Goal: Task Accomplishment & Management: Use online tool/utility

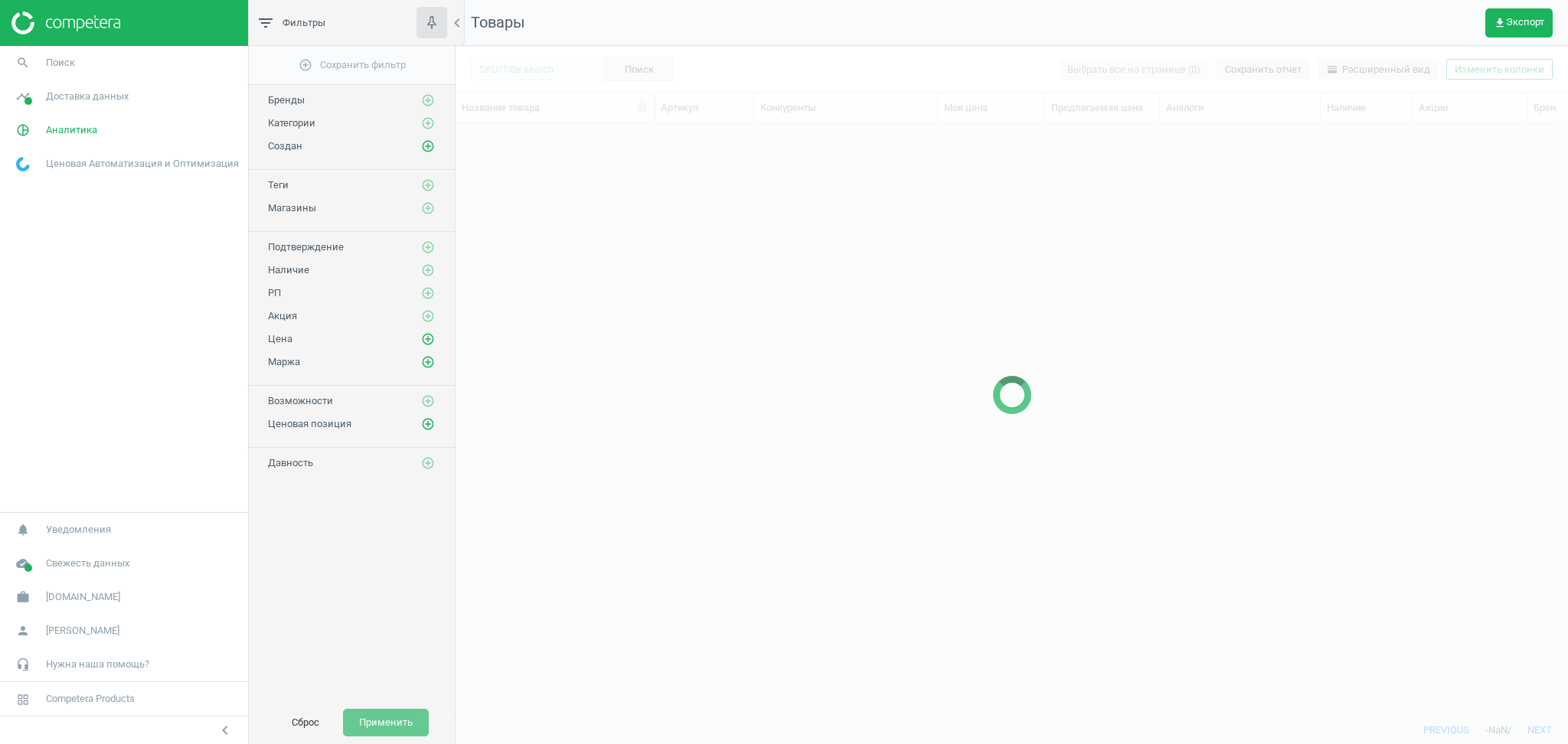
scroll to position [561, 1097]
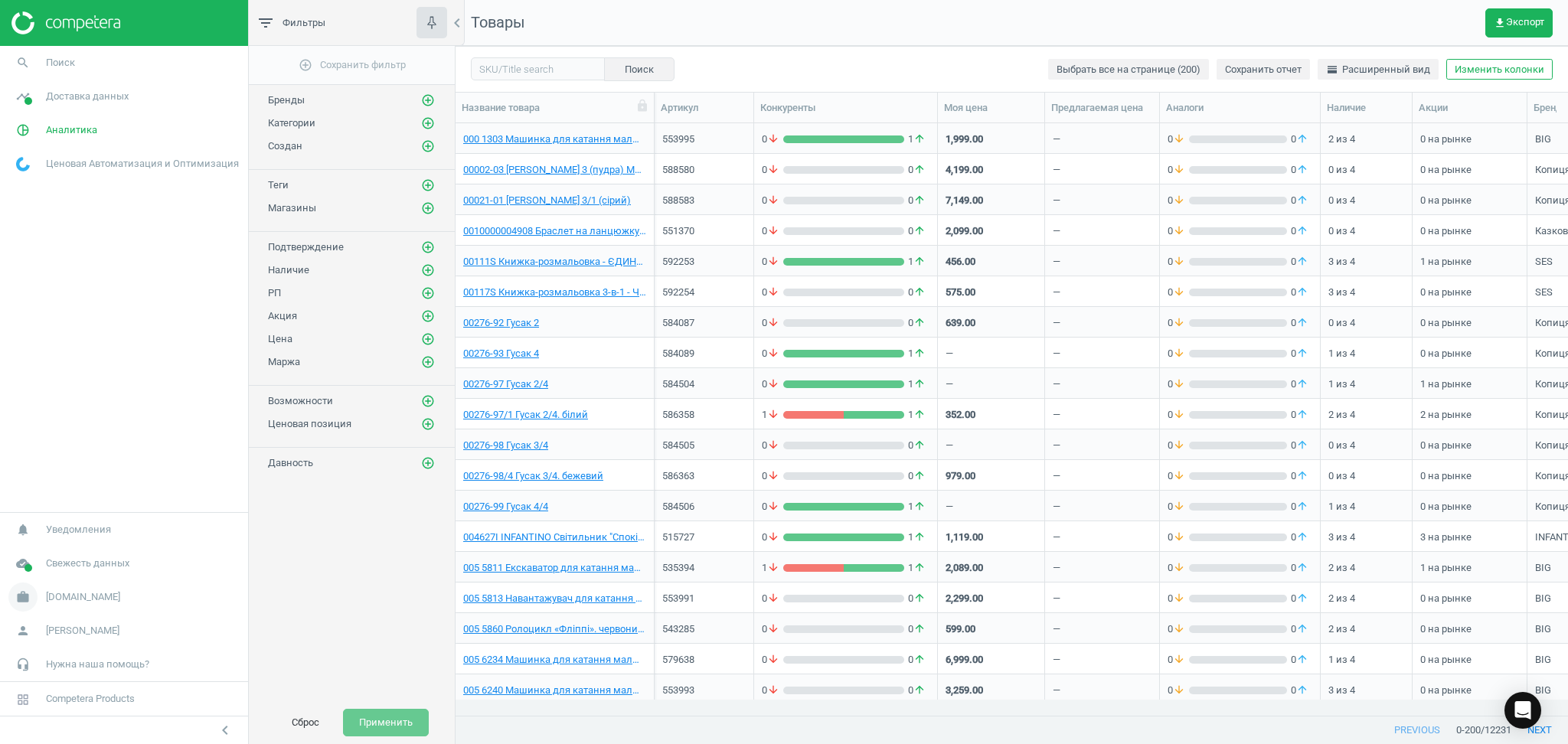
click at [49, 599] on span "[DOMAIN_NAME]" at bounding box center [83, 596] width 74 height 14
click at [49, 582] on link "Настройки кампании" at bounding box center [123, 574] width 248 height 23
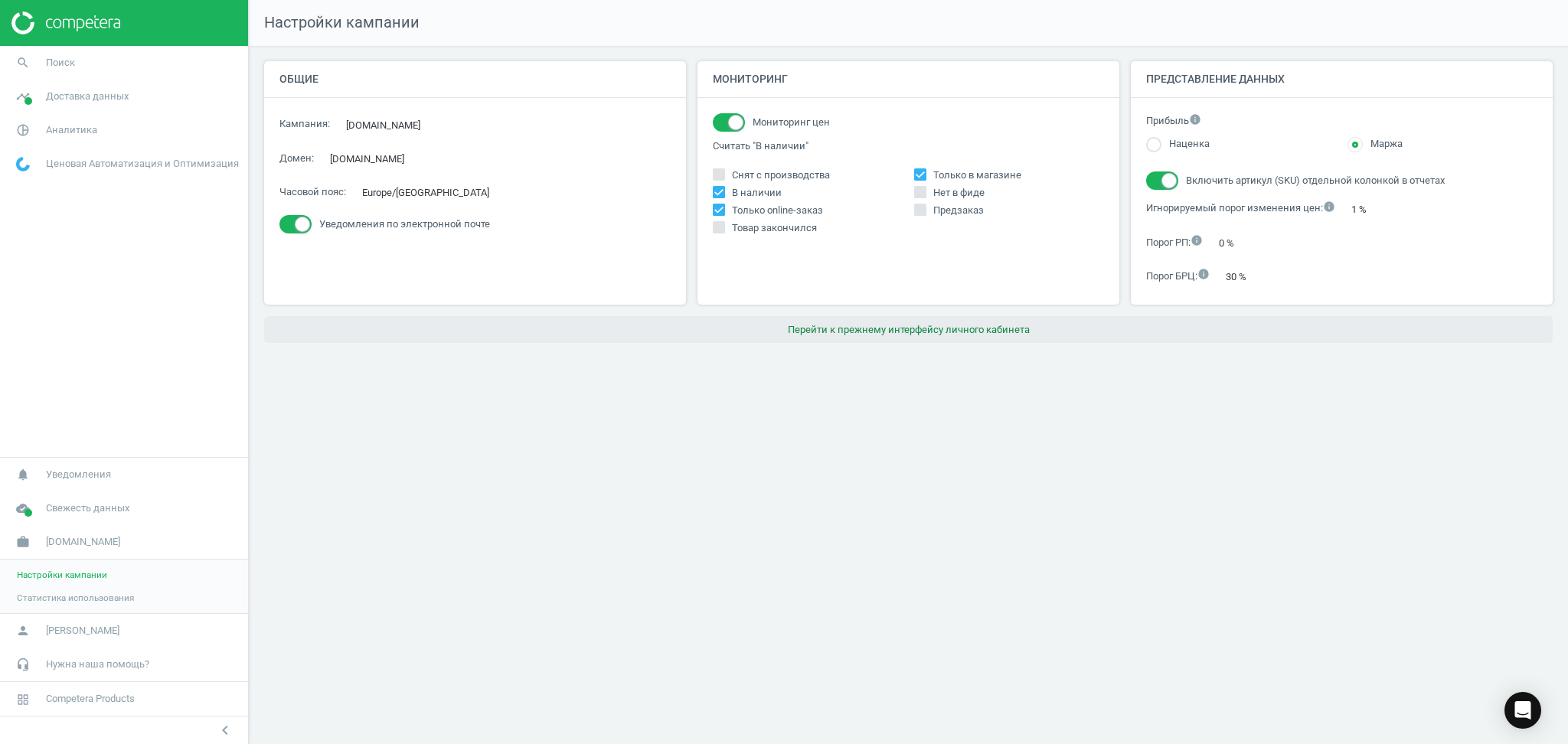
click at [951, 331] on button "Перейти к прежнему интерфейсу личного кабинета" at bounding box center [908, 330] width 1289 height 28
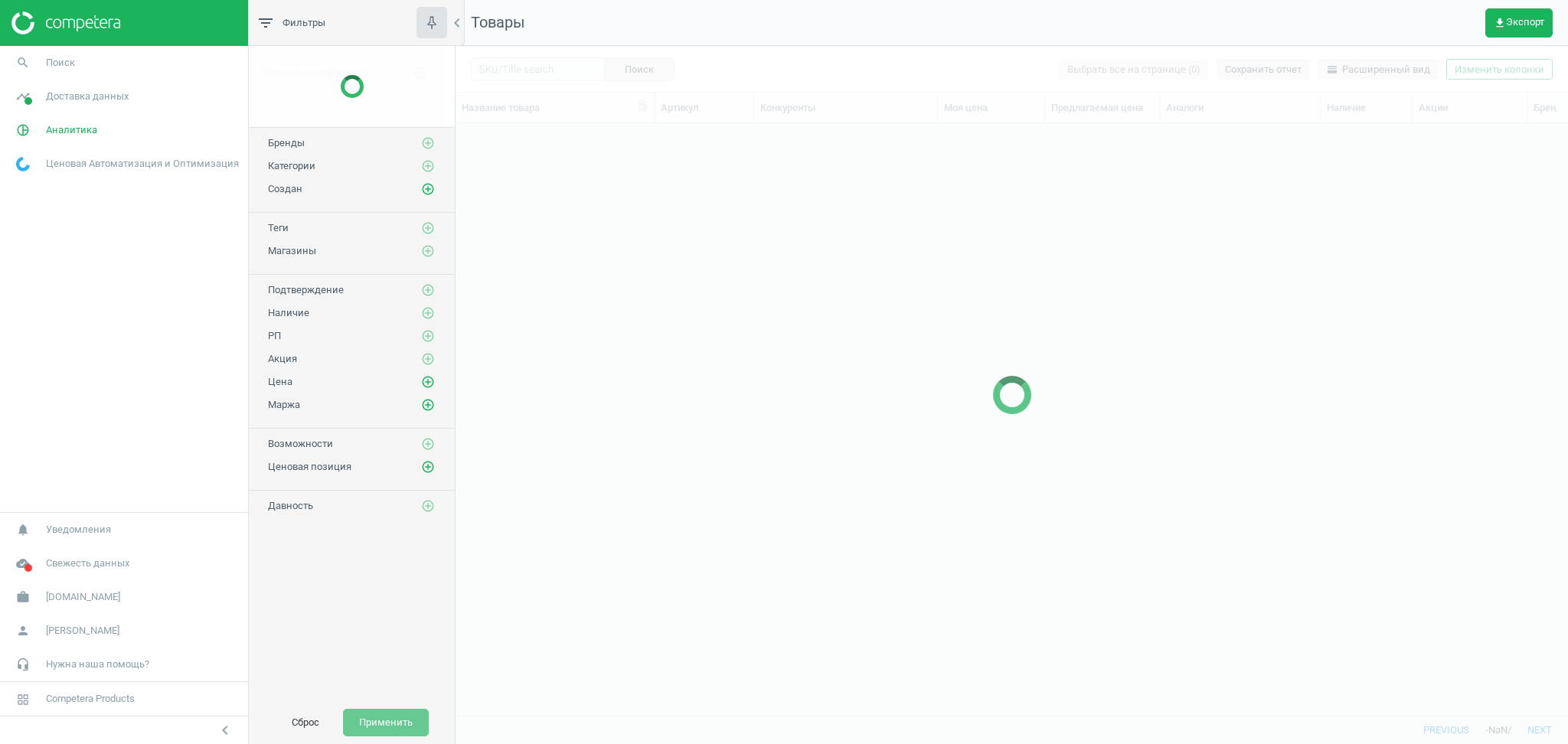
scroll to position [561, 1097]
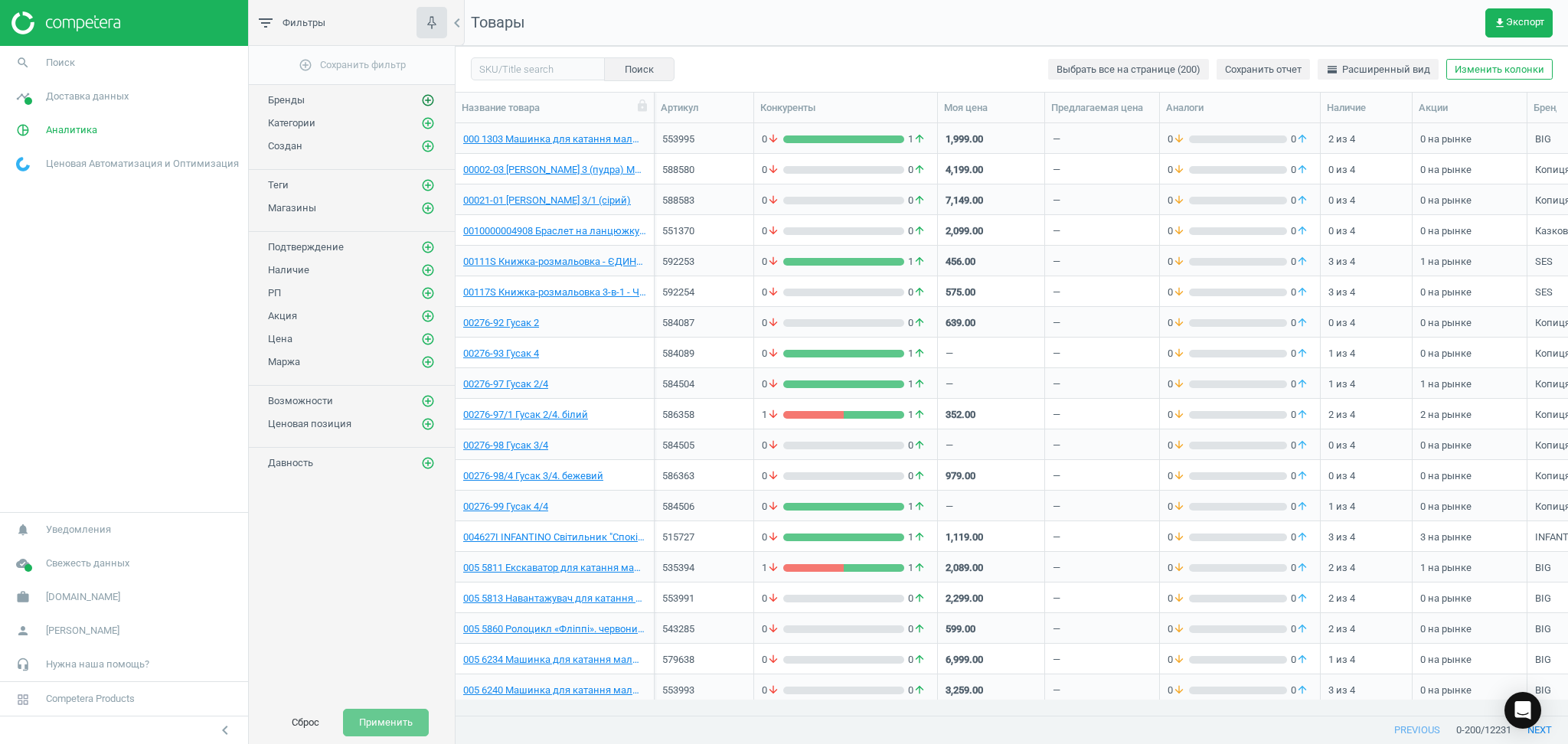
click at [431, 97] on icon "add_circle_outline" at bounding box center [427, 100] width 14 height 14
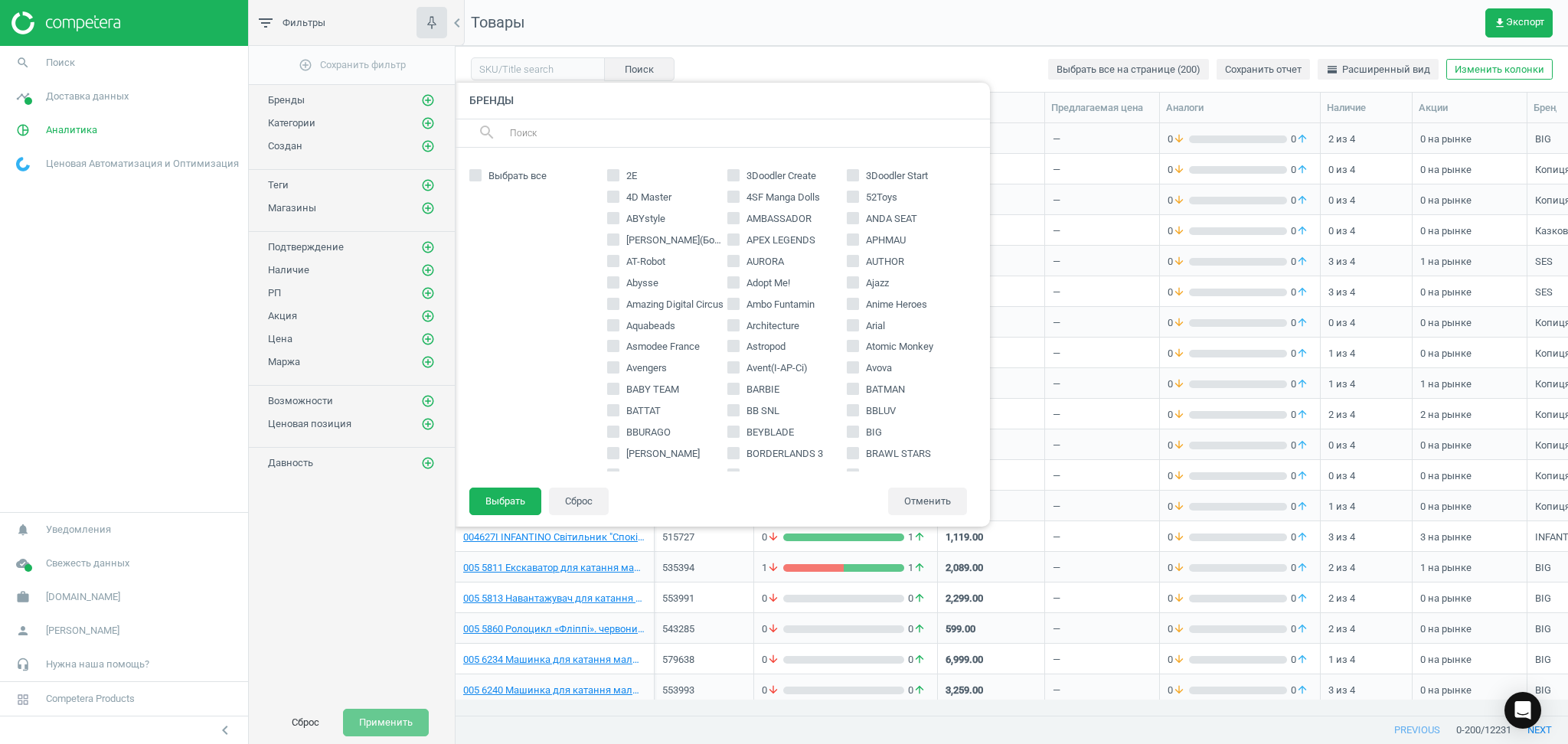
click at [623, 118] on h4 "Бренды" at bounding box center [722, 101] width 536 height 36
click at [609, 130] on input "text" at bounding box center [743, 132] width 470 height 24
paste input "STREETJAM"
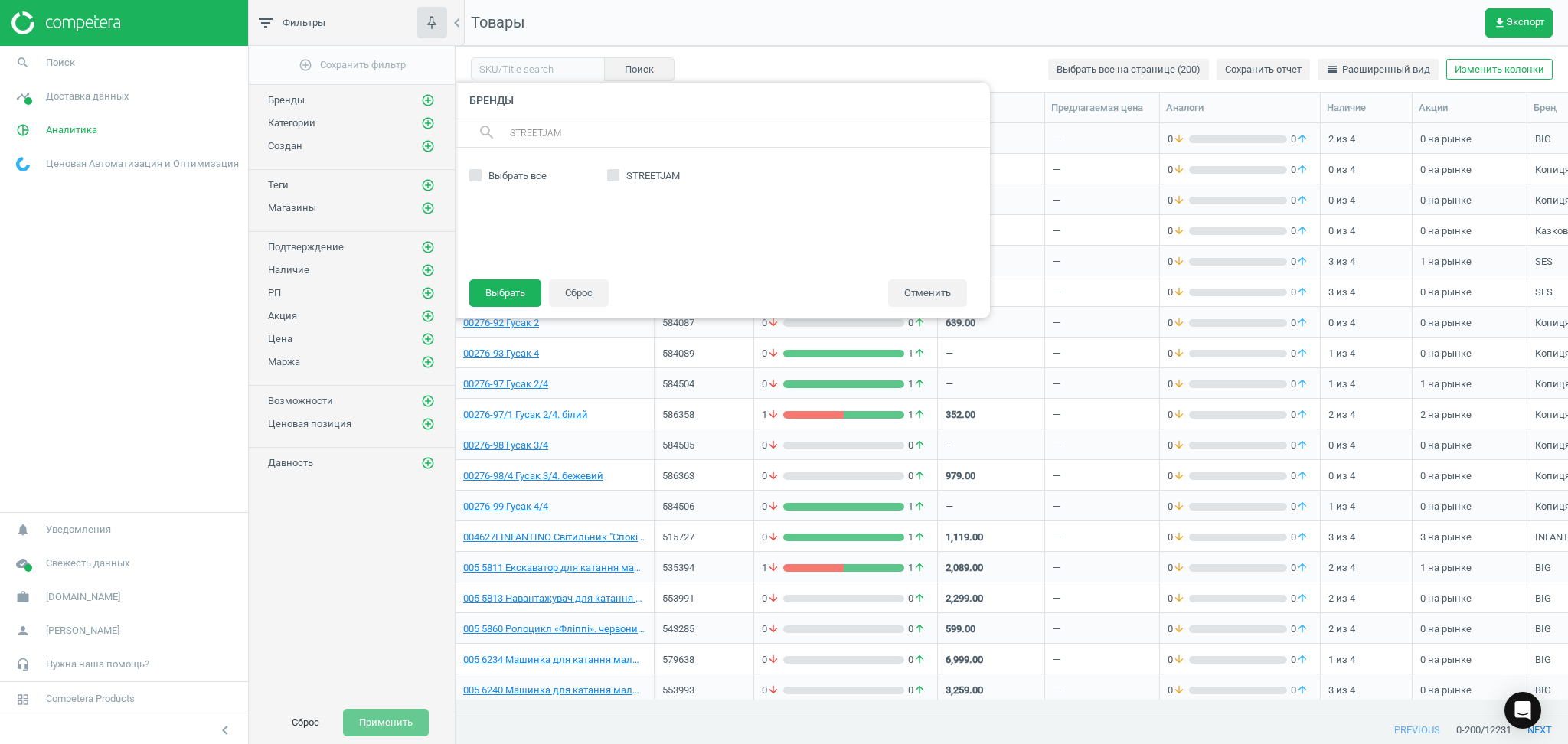
type input "STREETJAM"
click at [619, 176] on label "STREETJAM" at bounding box center [667, 176] width 120 height 14
click at [618, 176] on input "STREETJAM" at bounding box center [613, 175] width 10 height 10
checkbox input "true"
click at [511, 287] on button "Выбрать" at bounding box center [506, 293] width 72 height 28
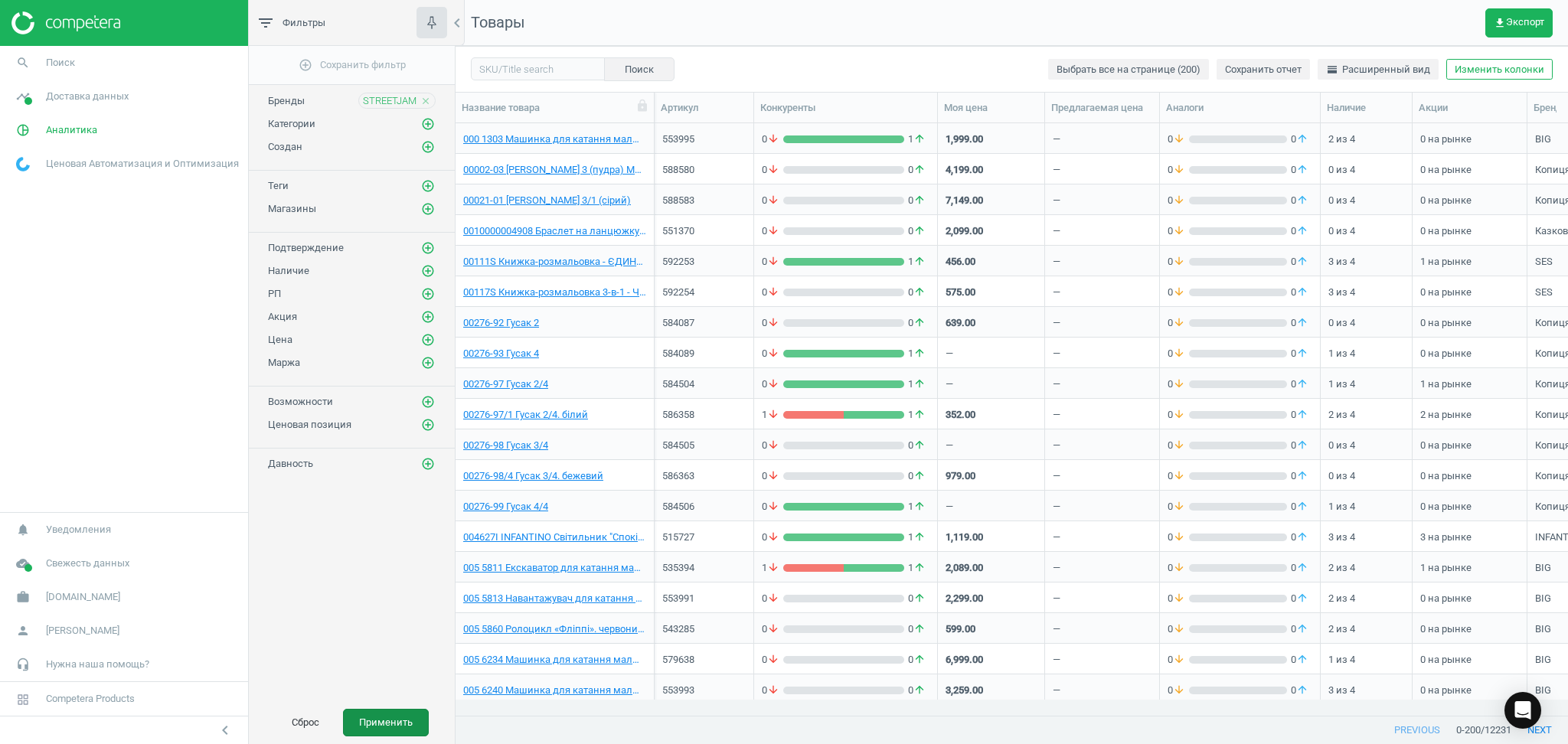
click at [378, 722] on button "Применить" at bounding box center [386, 722] width 86 height 28
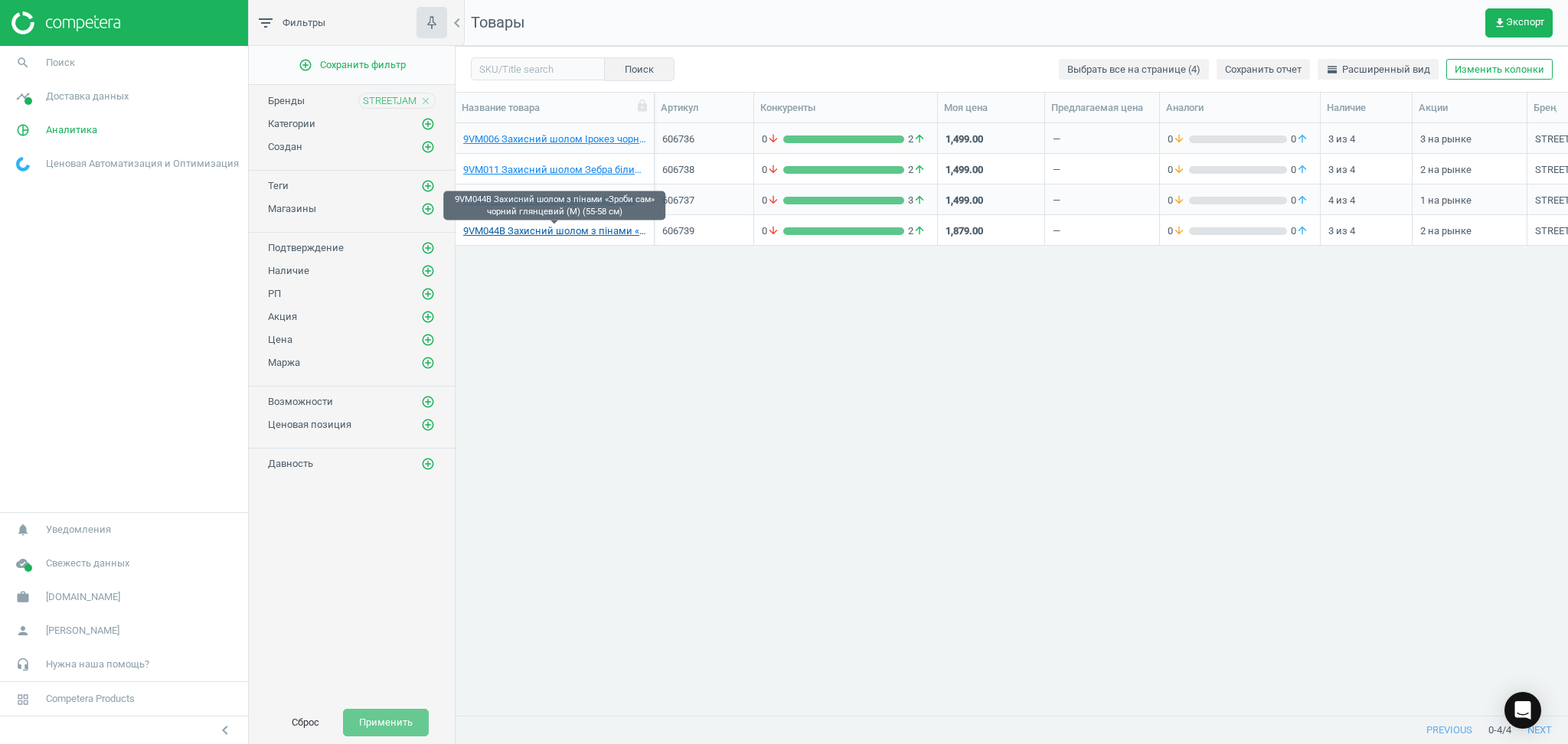
click at [560, 232] on link "9VM044B Захисний шолом з пінами «Зроби сам» чорний глянцевий (М) (55-58 cм)" at bounding box center [554, 231] width 183 height 14
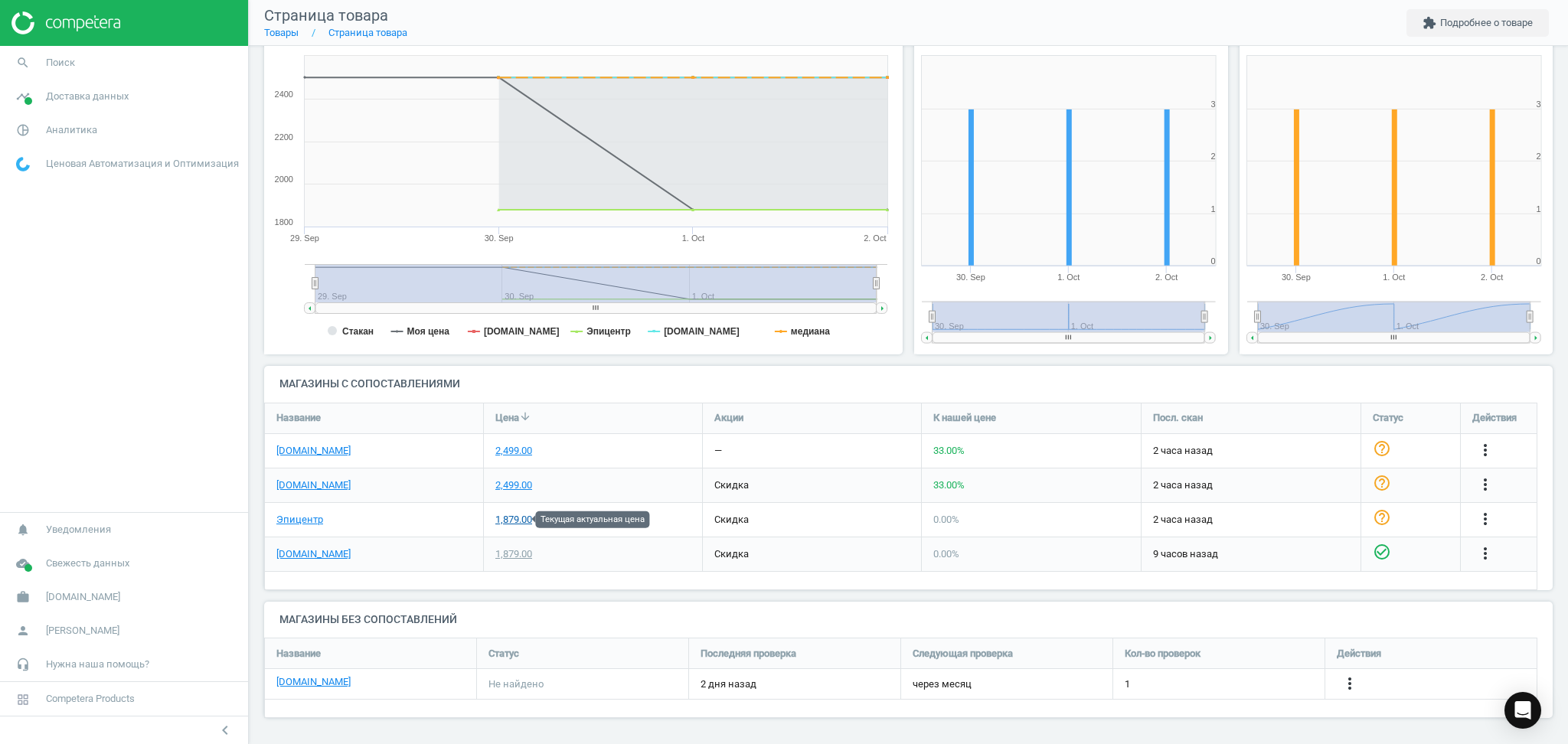
click at [509, 522] on div "1,879.00" at bounding box center [514, 519] width 37 height 14
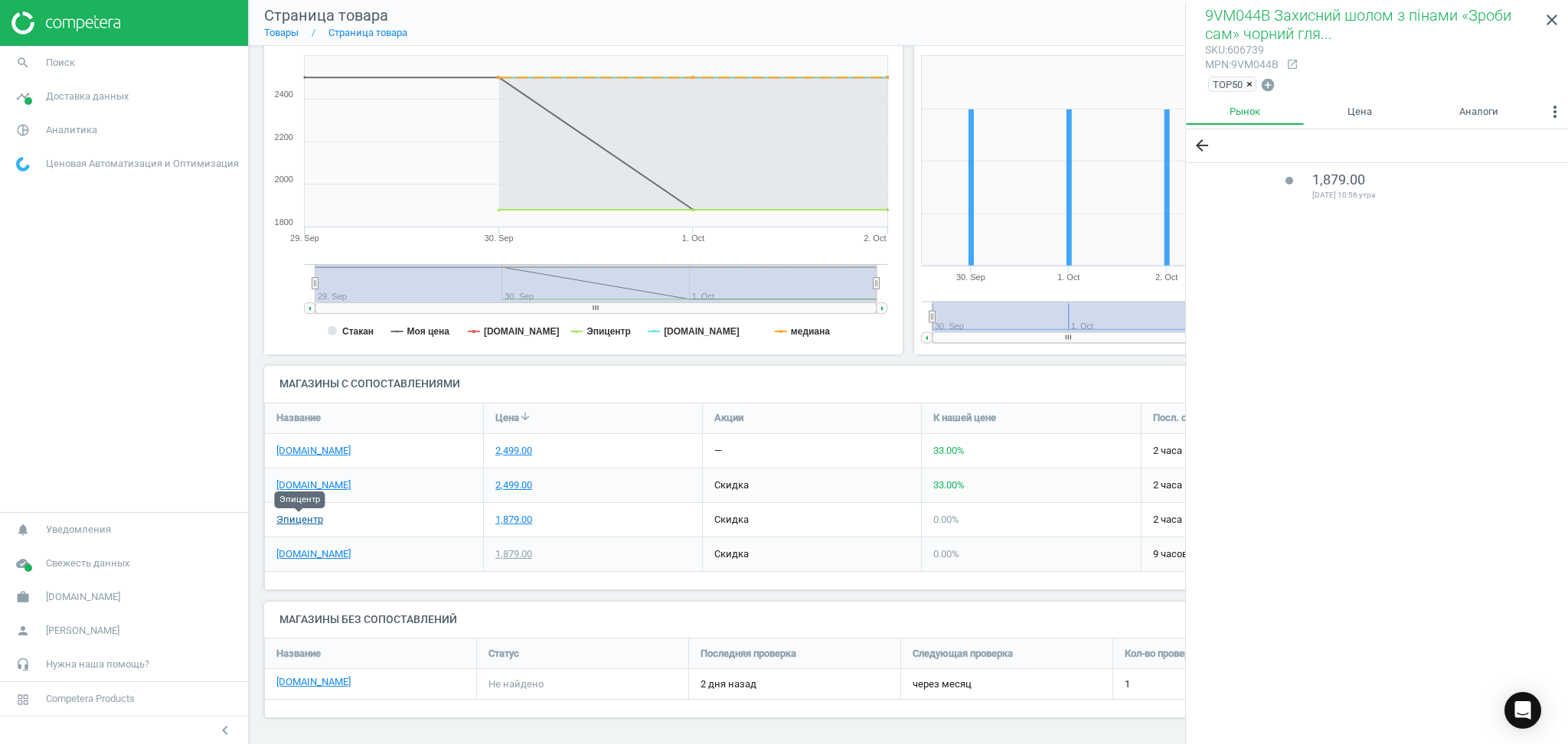
click at [296, 524] on link "Эпицентр" at bounding box center [300, 519] width 47 height 14
click at [287, 30] on link "Товары" at bounding box center [281, 32] width 34 height 12
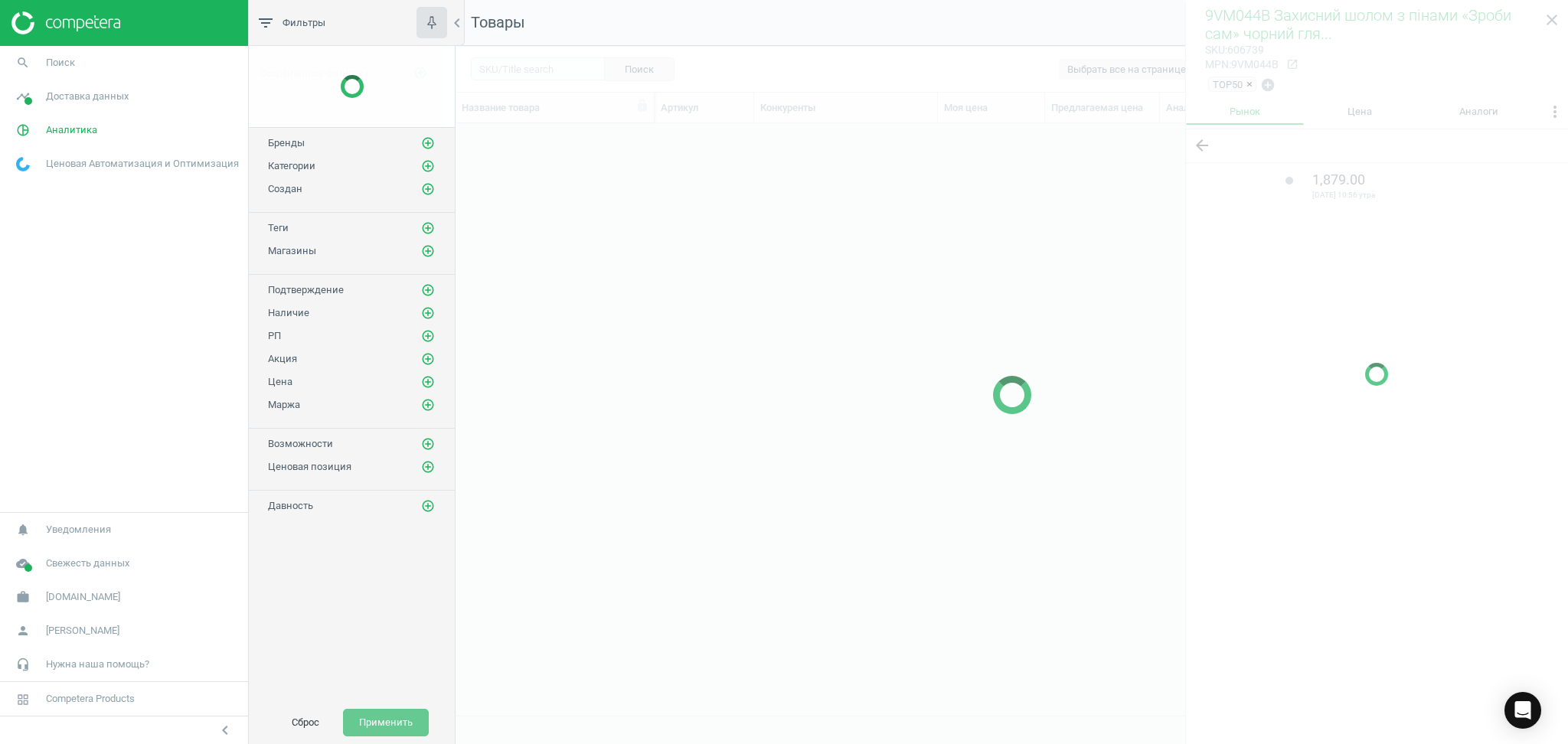
scroll to position [561, 1097]
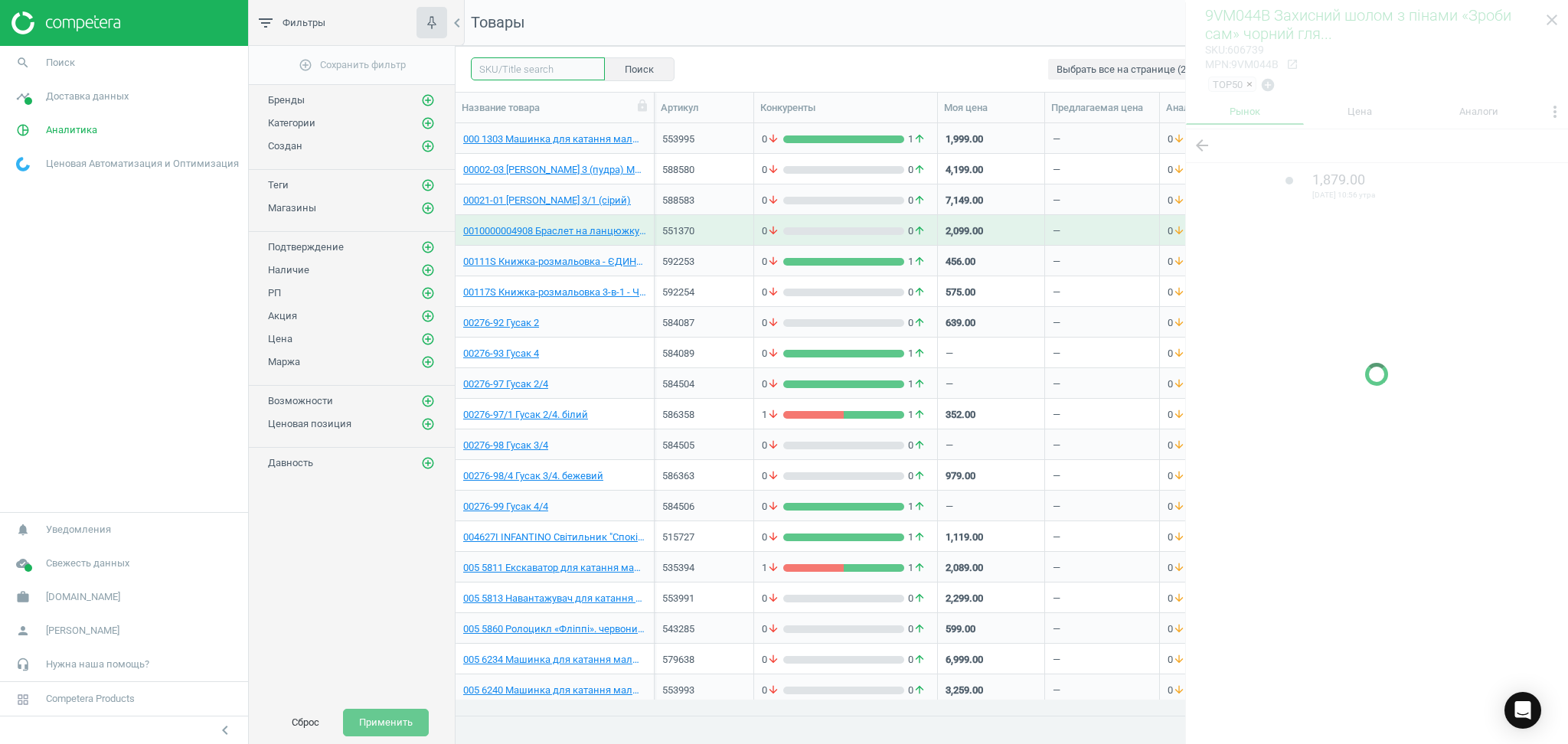
click at [537, 68] on input "text" at bounding box center [538, 68] width 134 height 23
paste input "43231"
type input "43231"
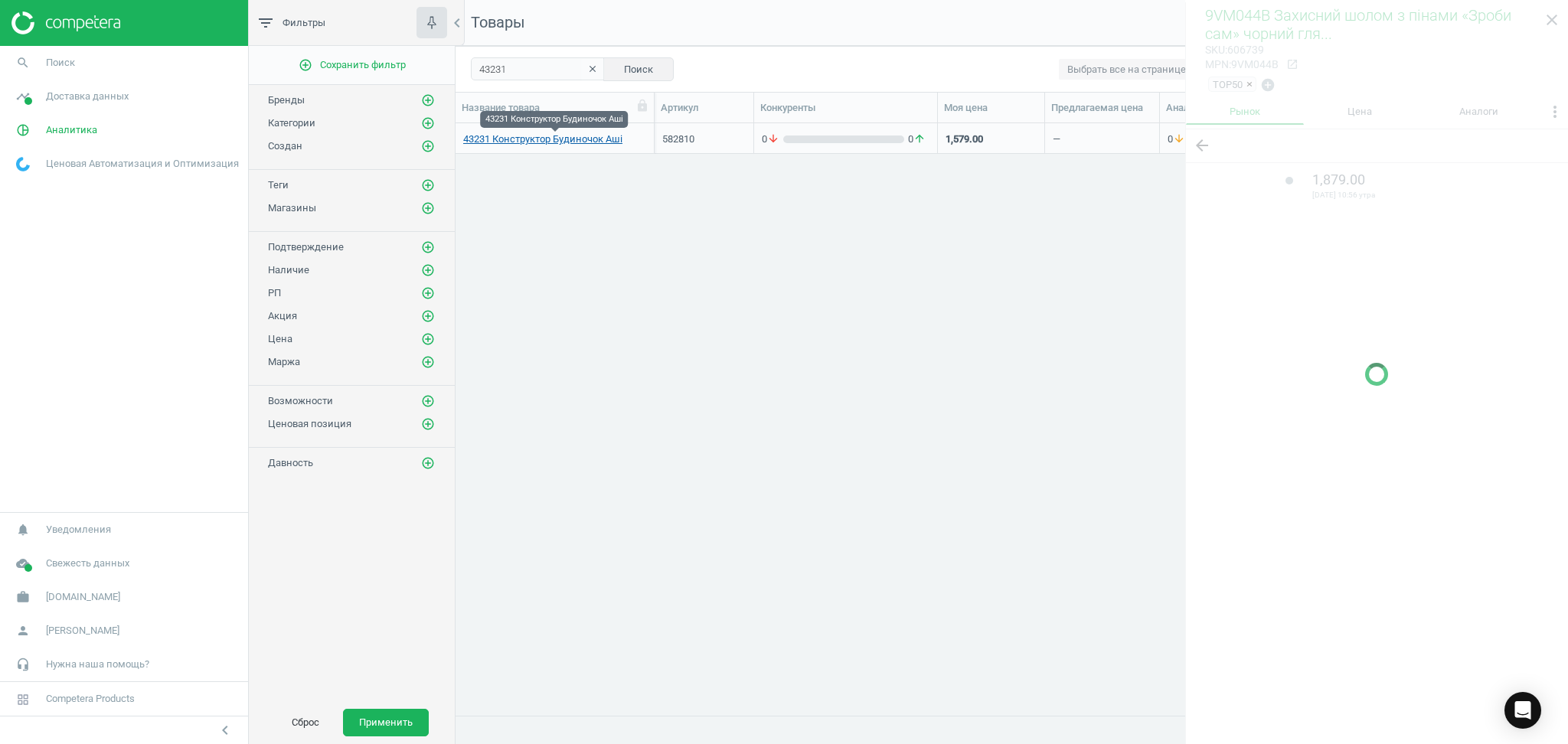
click at [557, 141] on link "43231 Конструктор Будиночок Аші" at bounding box center [542, 139] width 160 height 14
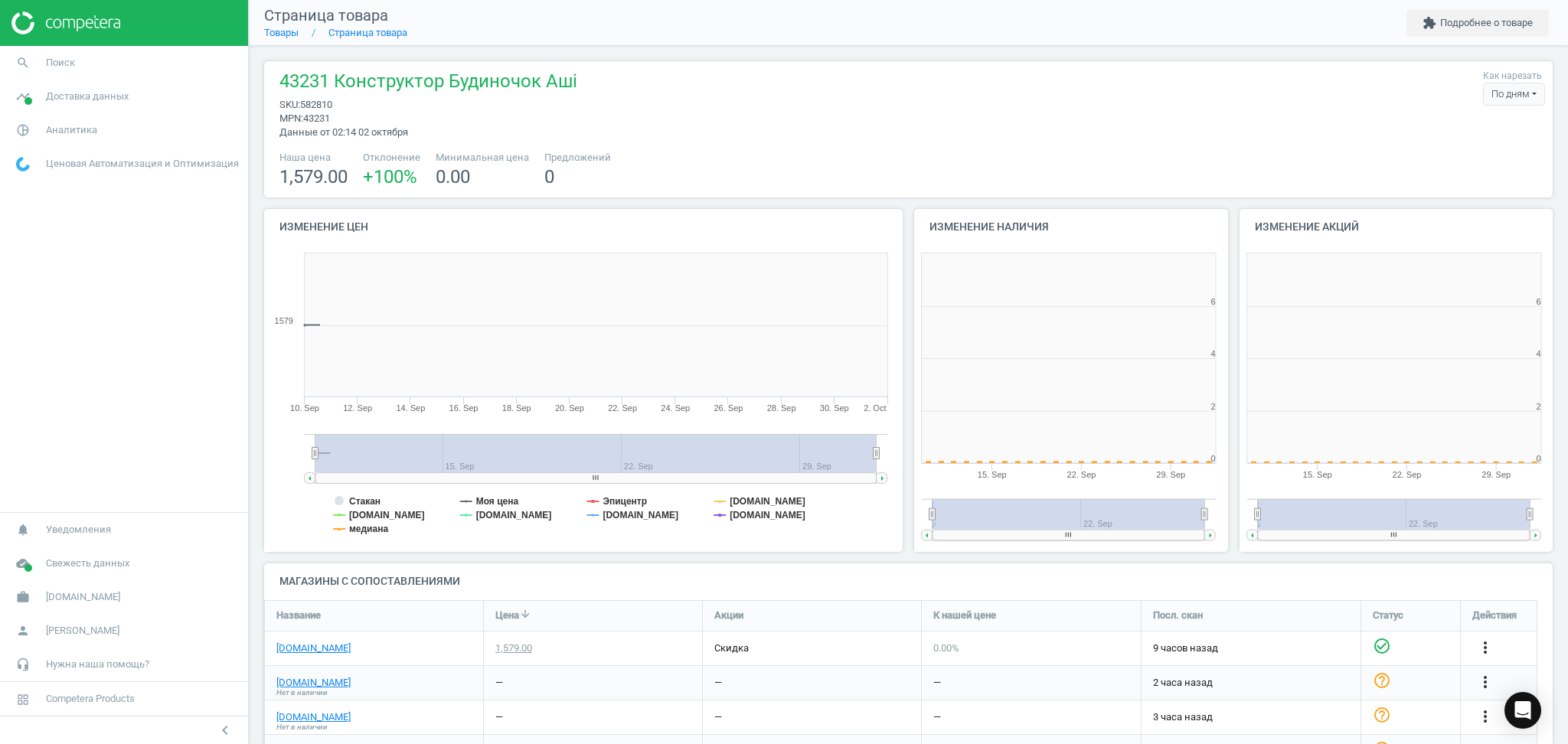
scroll to position [338, 340]
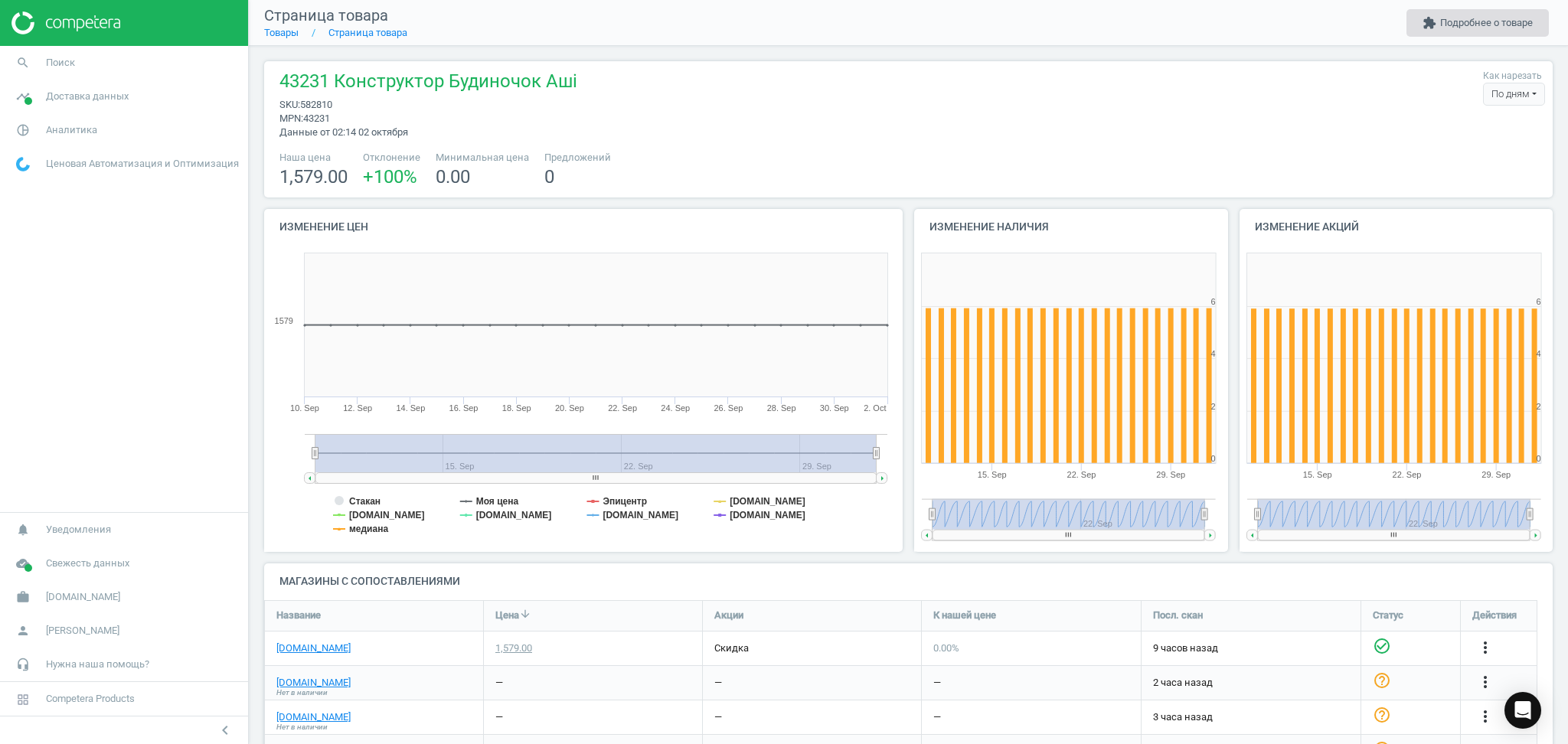
click at [1483, 32] on button "extension Подробнее о товаре" at bounding box center [1478, 23] width 142 height 28
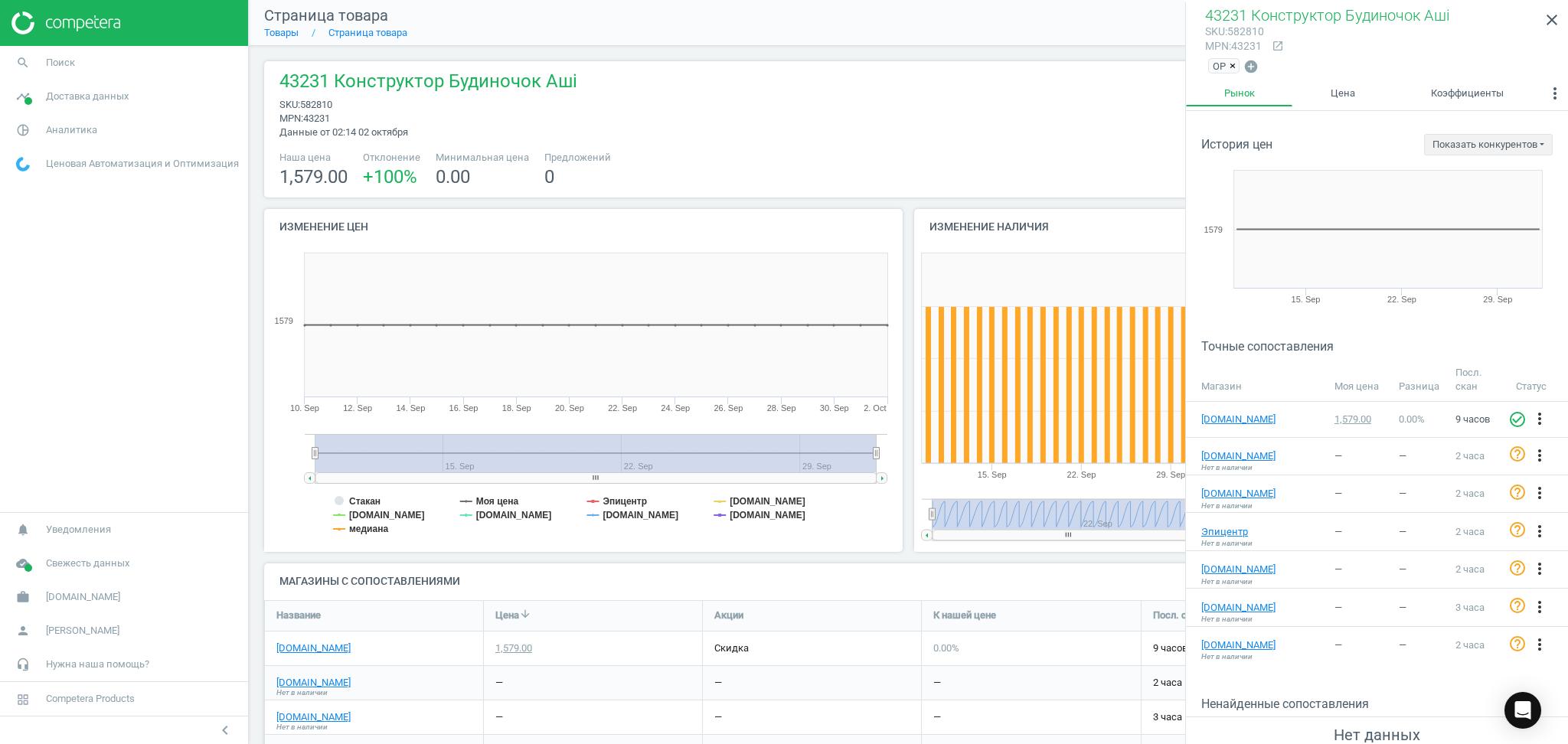
click at [1235, 62] on span "×" at bounding box center [1233, 66] width 6 height 12
click at [1215, 68] on icon "add_circle" at bounding box center [1213, 63] width 15 height 15
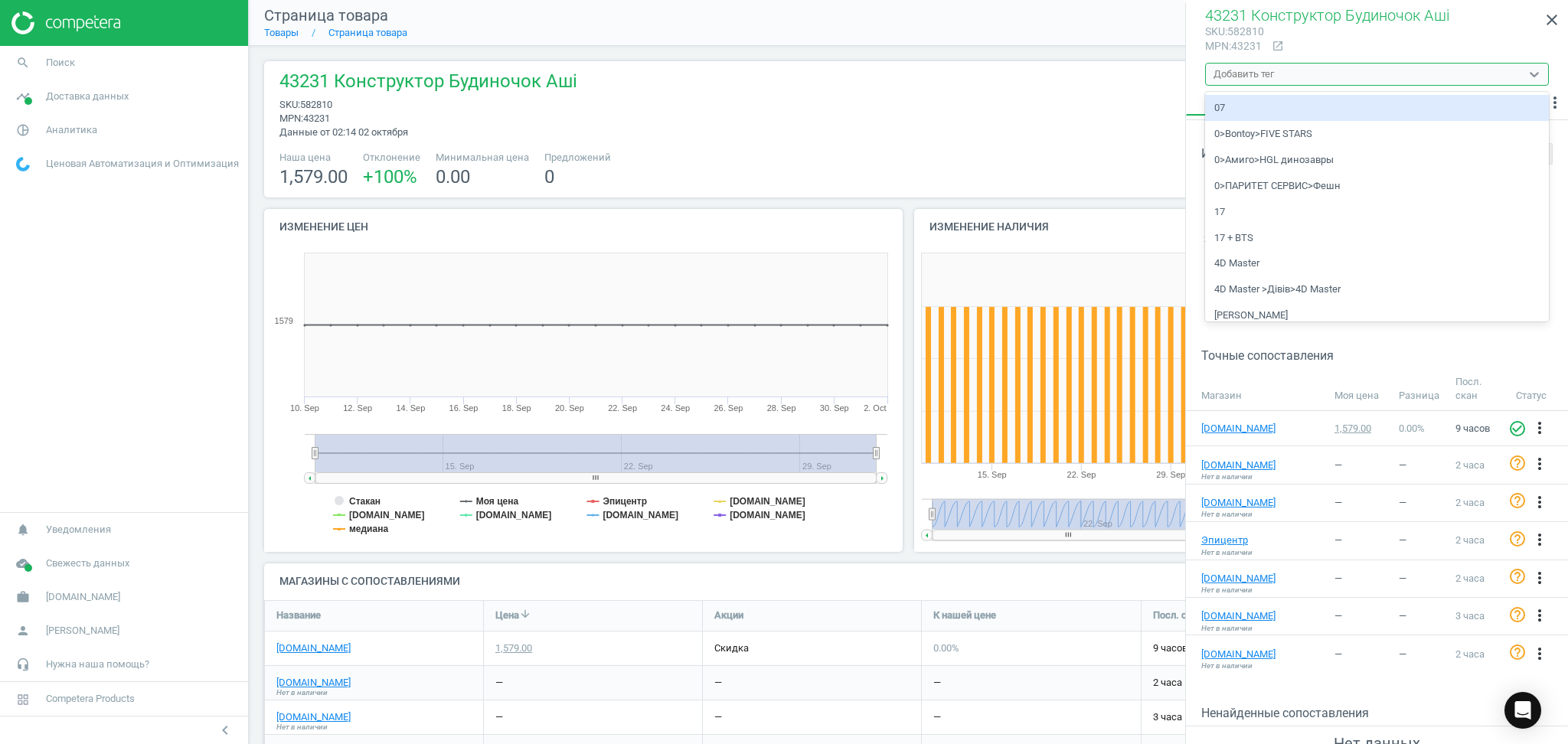
click at [1238, 66] on div "Добавить тег" at bounding box center [1363, 74] width 315 height 20
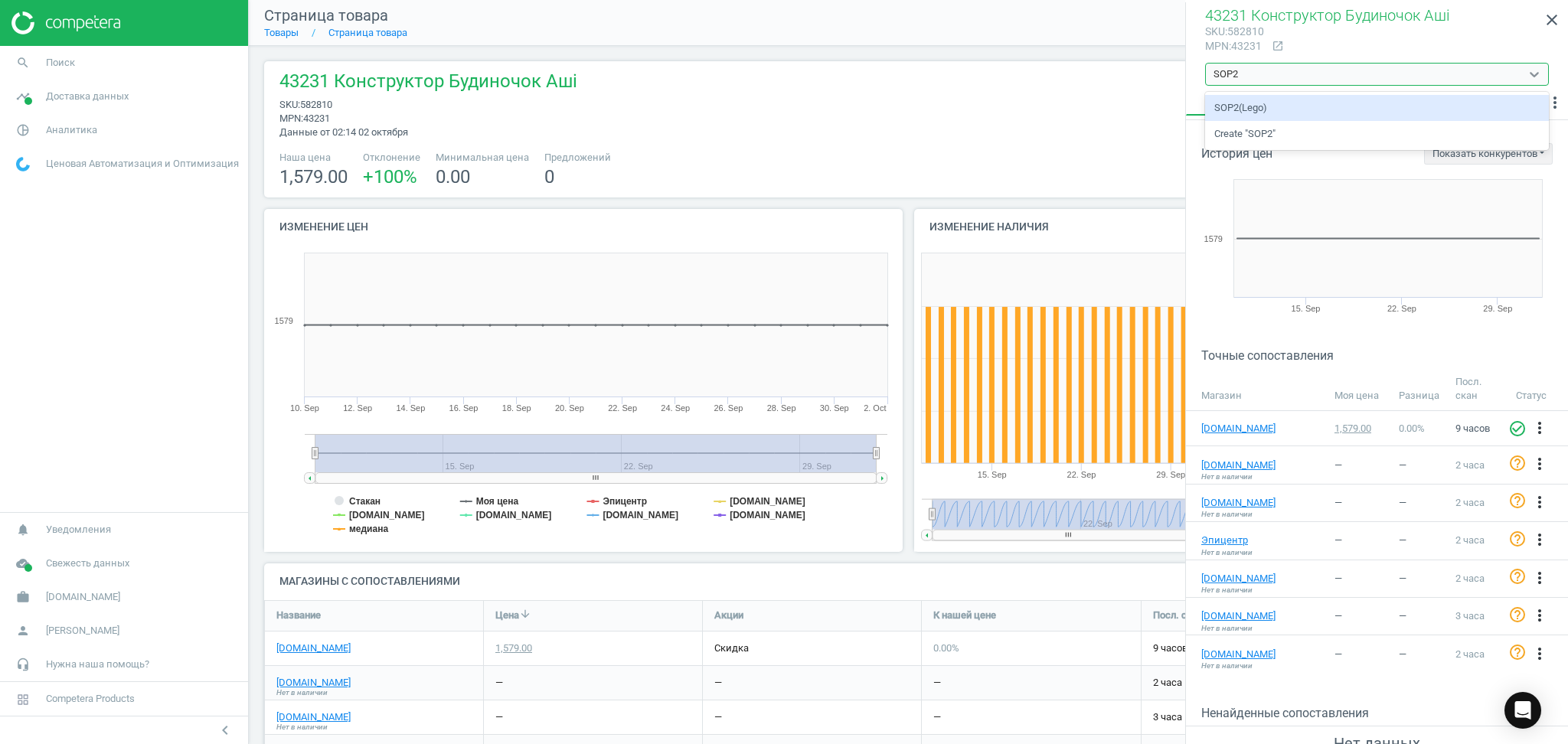
click at [1251, 104] on div "SOP2(Lego)" at bounding box center [1376, 107] width 343 height 26
type input "SOP2"
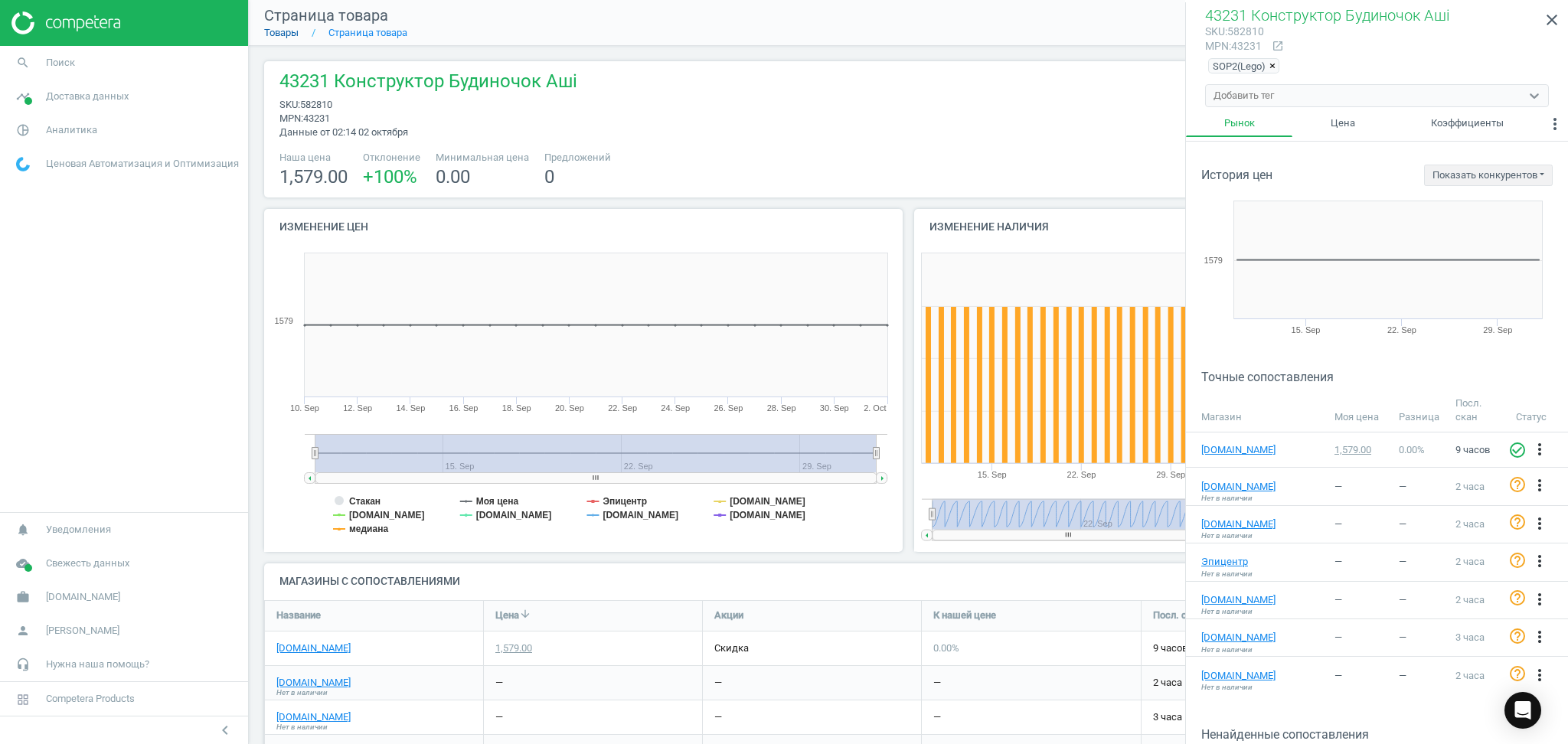
click at [284, 36] on link "Товары" at bounding box center [281, 32] width 34 height 12
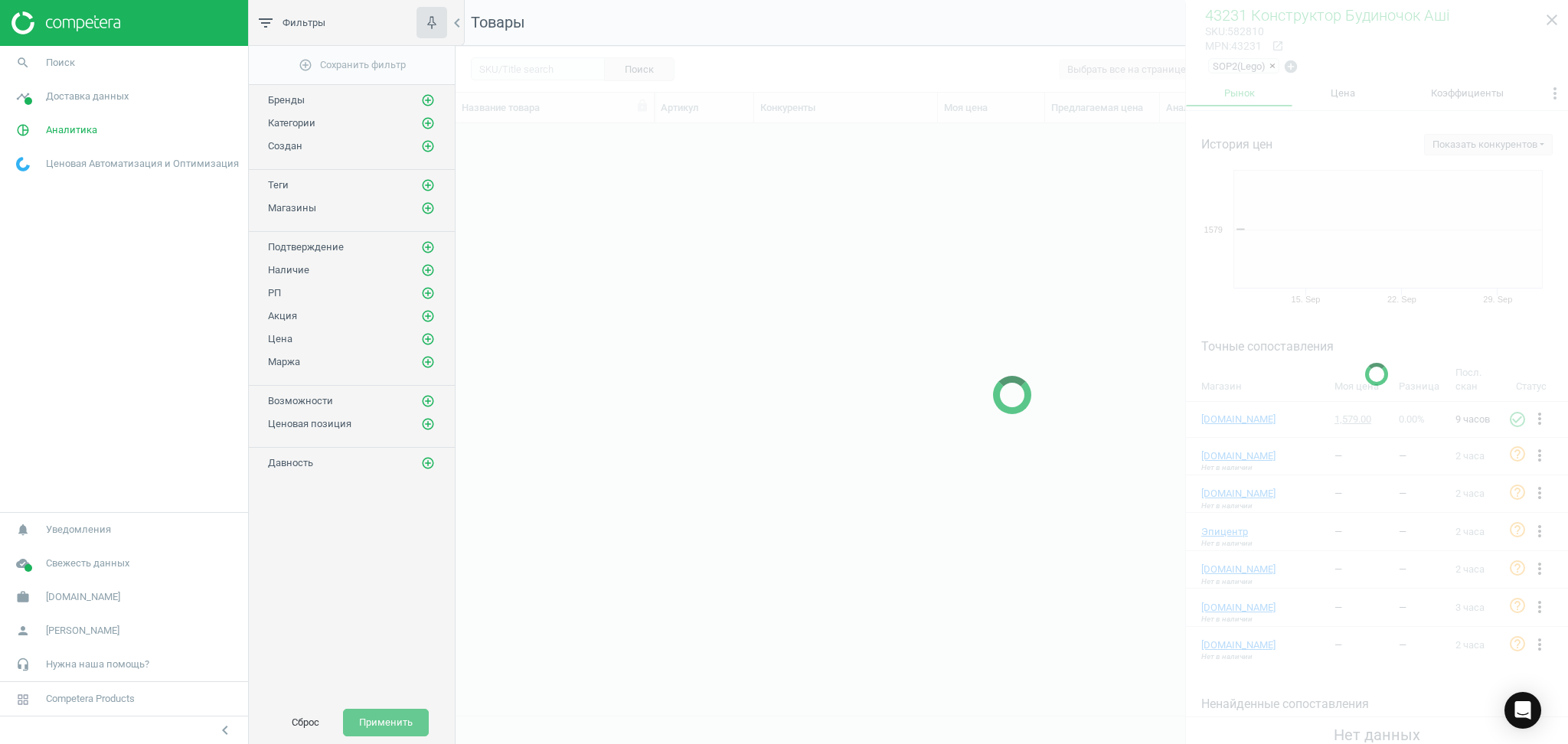
scroll to position [561, 1097]
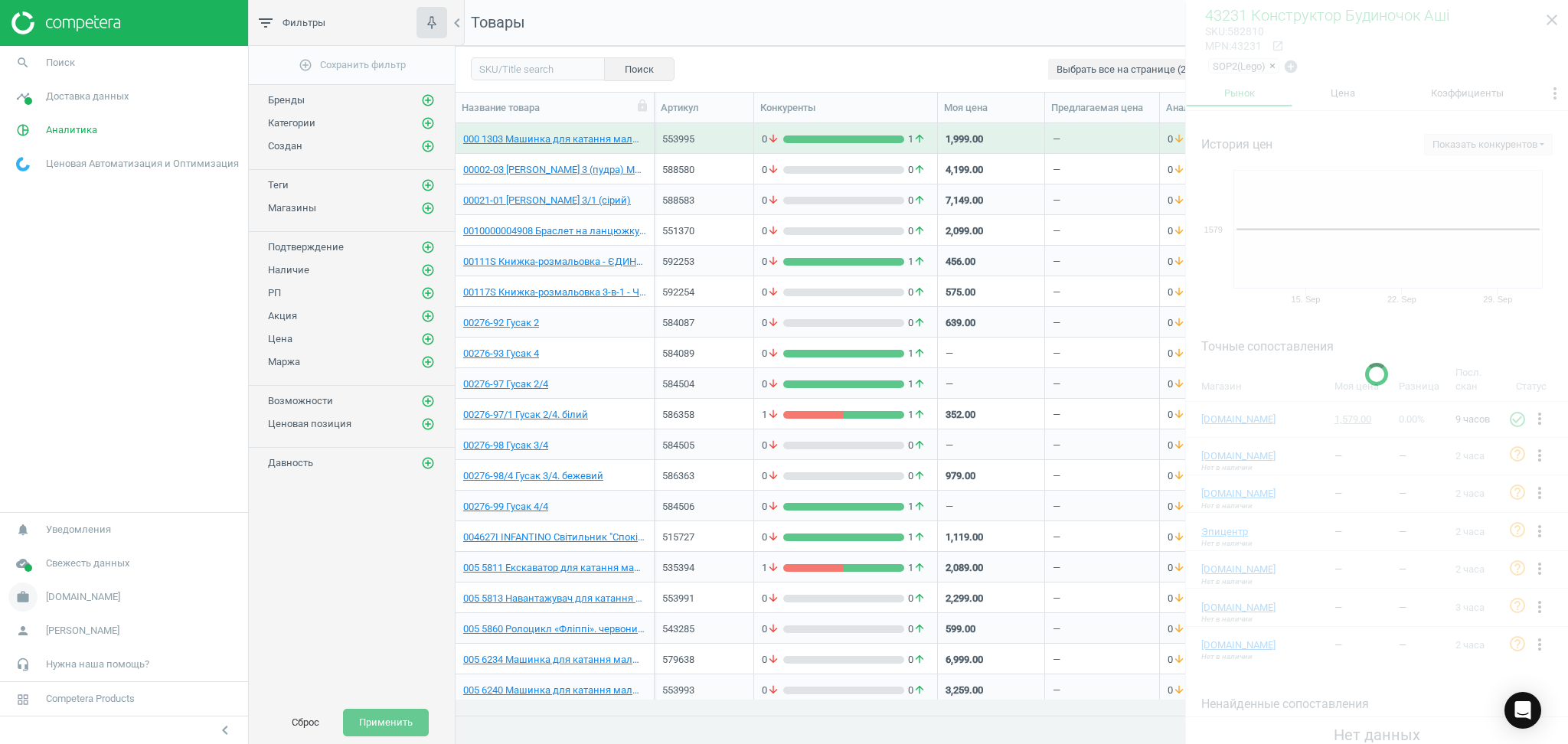
click at [44, 597] on span "work" at bounding box center [23, 596] width 46 height 33
click at [50, 576] on span "Настройки кампании" at bounding box center [62, 575] width 90 height 13
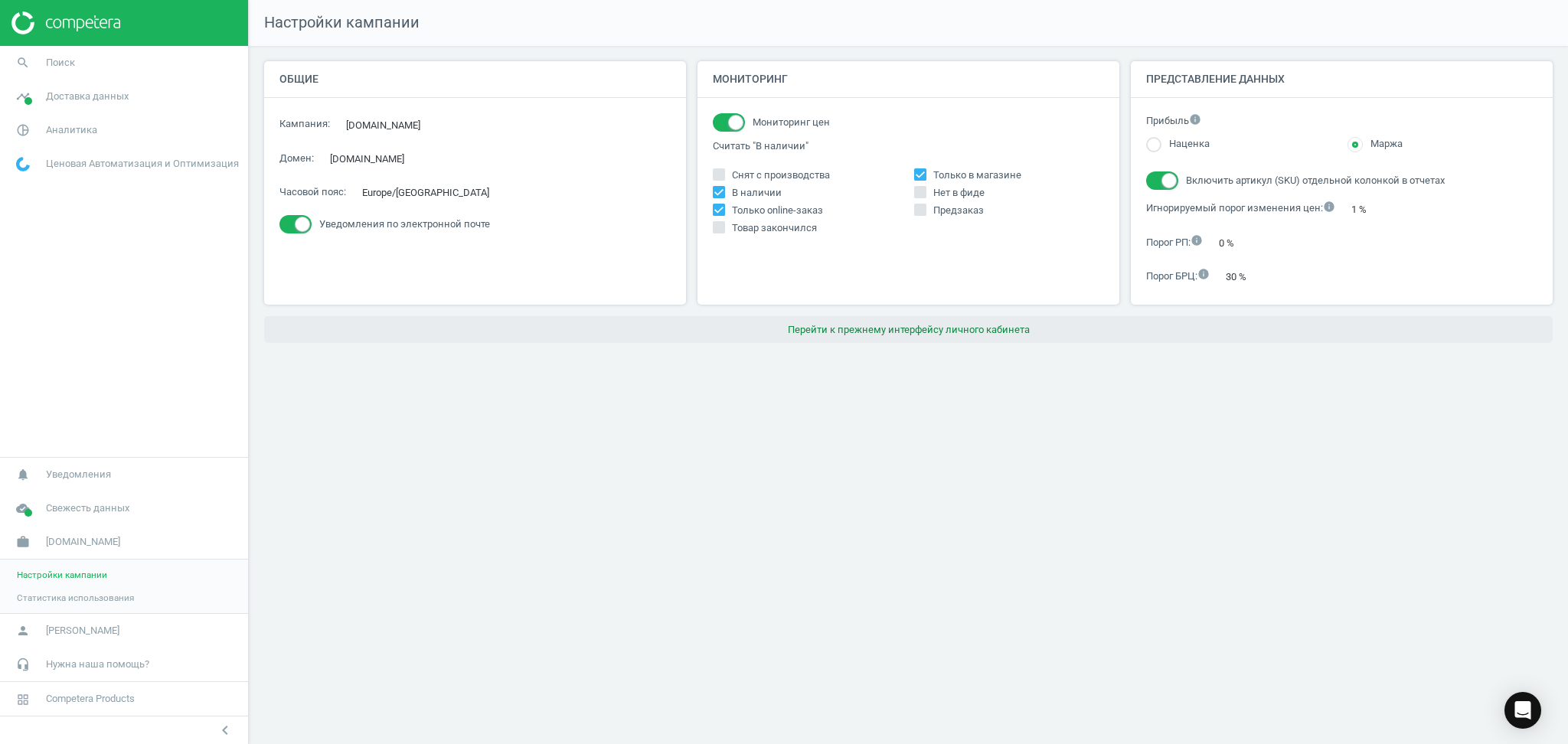
click at [899, 331] on button "Перейти к прежнему интерфейсу личного кабинета" at bounding box center [908, 330] width 1289 height 28
